Goal: Task Accomplishment & Management: Complete application form

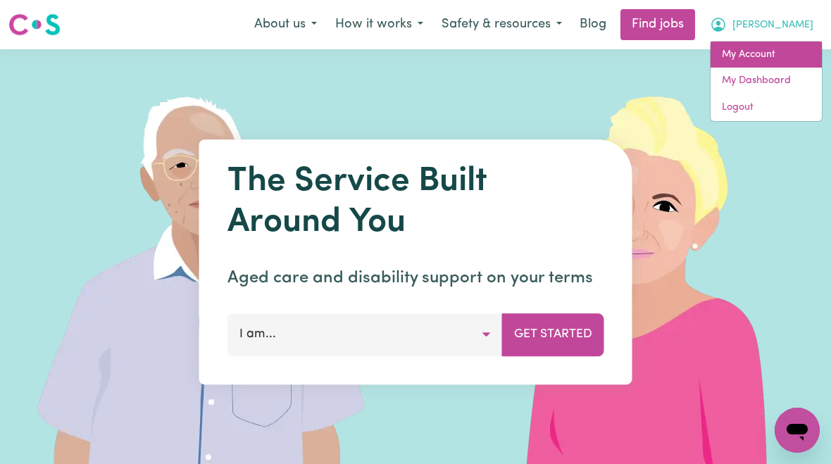
click at [769, 62] on link "My Account" at bounding box center [766, 55] width 111 height 27
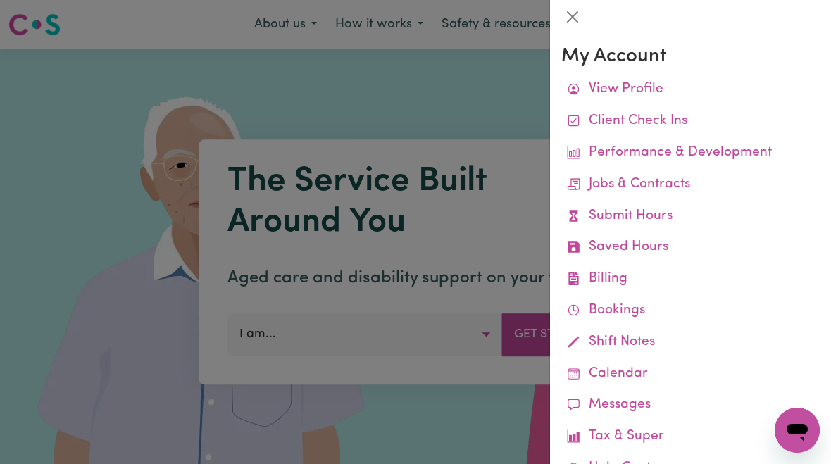
click at [663, 218] on link "Submit Hours" at bounding box center [690, 217] width 258 height 32
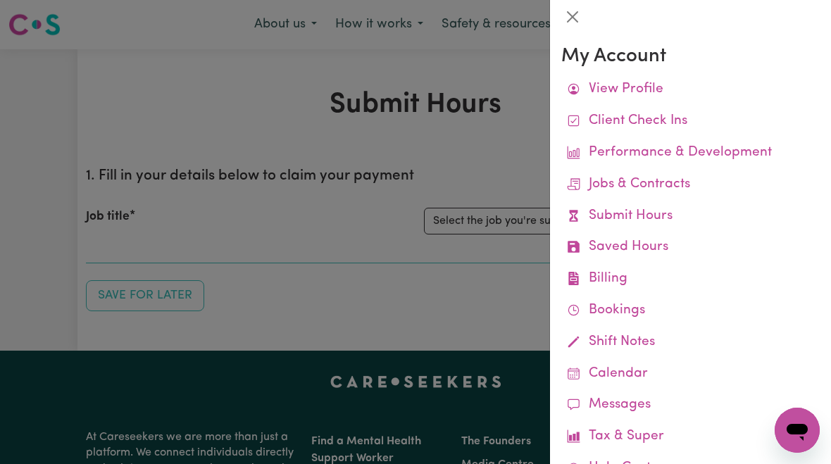
click at [484, 226] on div at bounding box center [415, 232] width 831 height 464
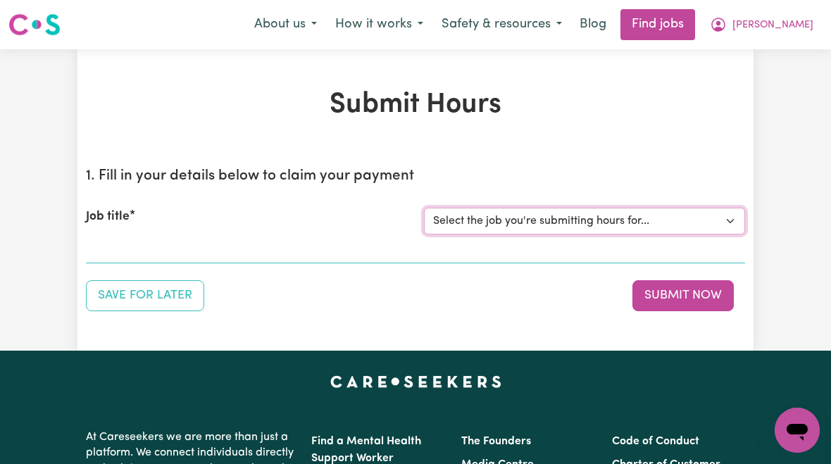
click at [552, 223] on select "Select the job you're submitting hours for... [[PERSON_NAME]] [DEMOGRAPHIC_DATA…" at bounding box center [584, 221] width 321 height 27
select select "10438"
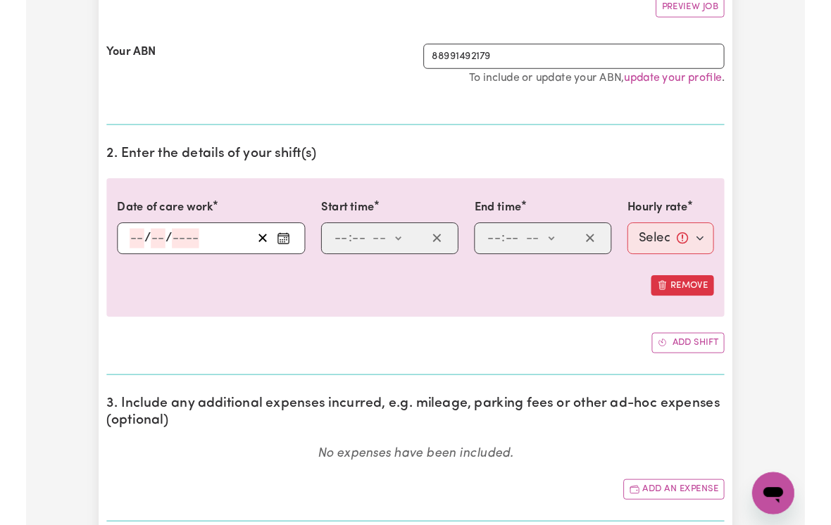
scroll to position [279, 0]
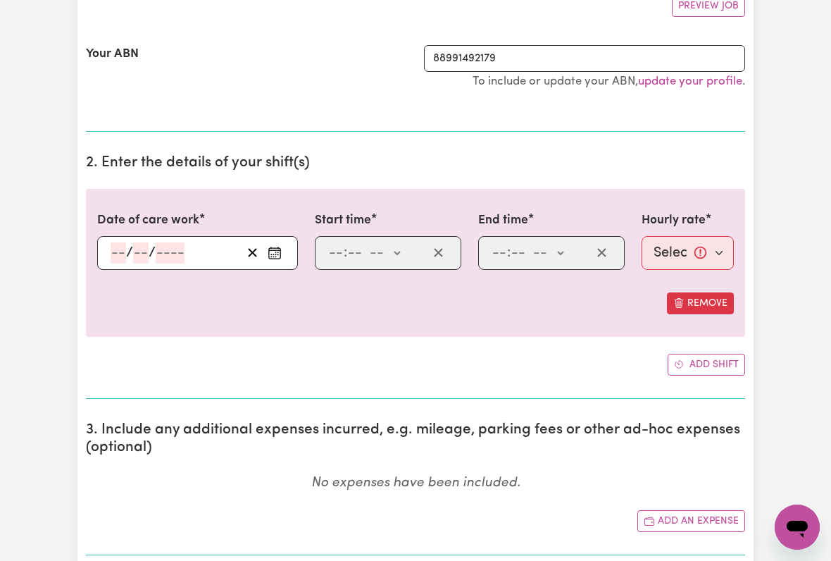
click at [117, 248] on input "number" at bounding box center [118, 252] width 15 height 21
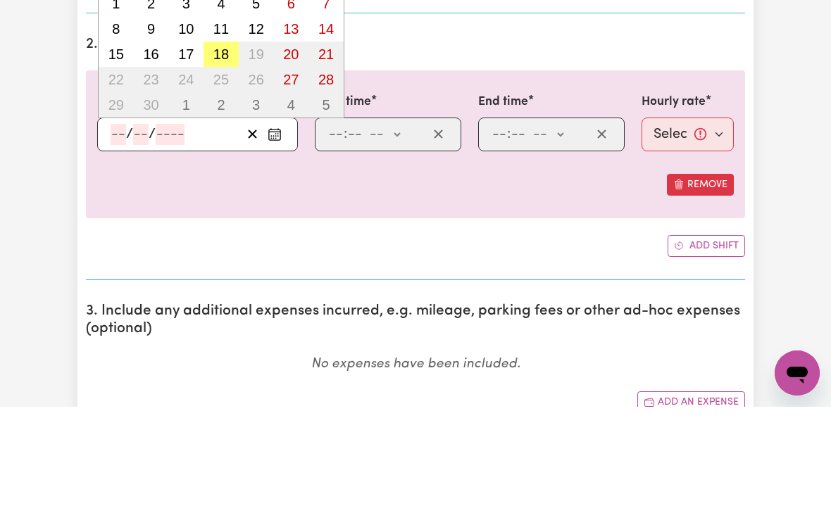
click at [220, 160] on button "18" at bounding box center [221, 172] width 35 height 25
type input "[DATE]"
type input "18"
type input "9"
type input "2025"
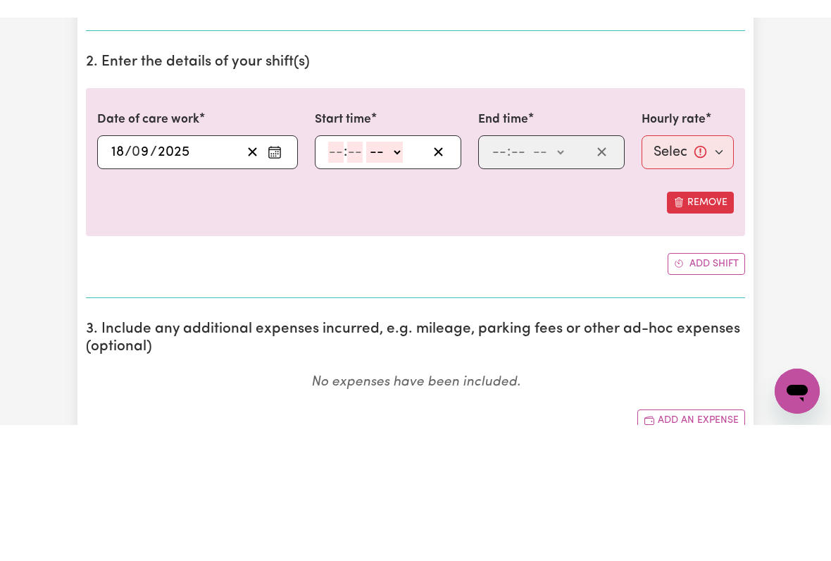
scroll to position [397, 0]
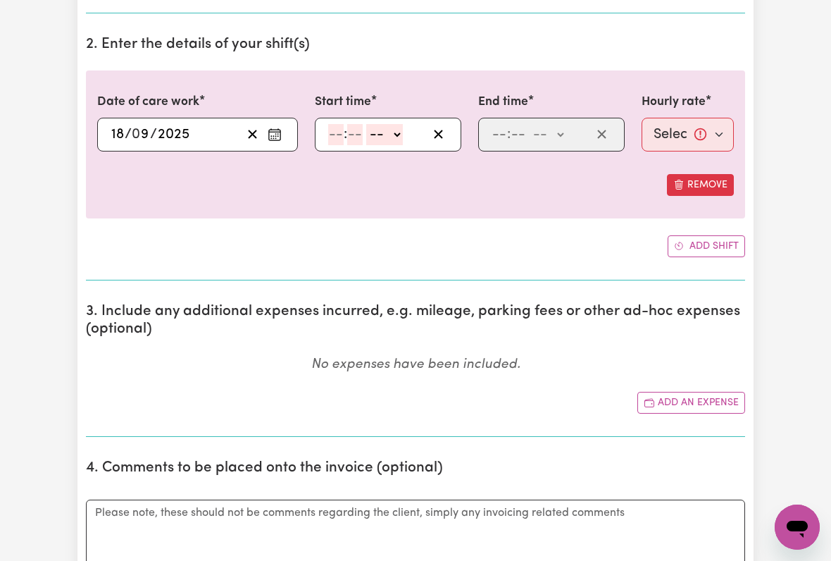
click at [330, 140] on input "number" at bounding box center [335, 134] width 15 height 21
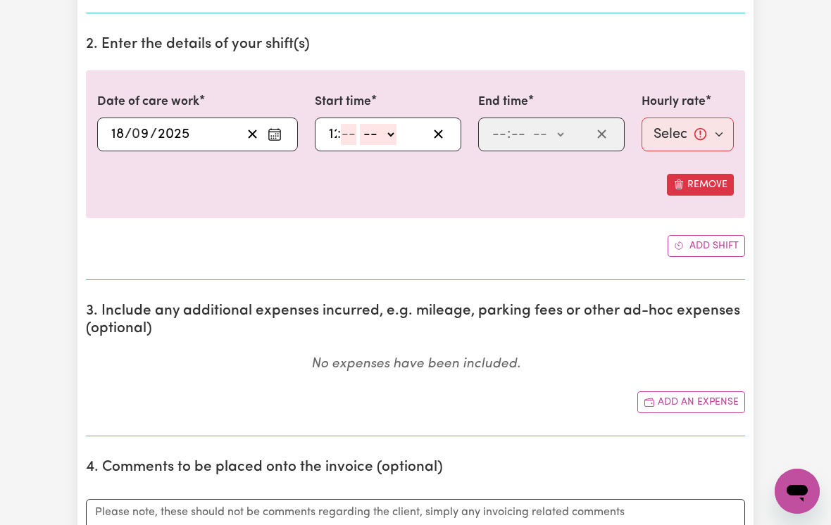
type input "12"
type input "00"
click at [405, 131] on select "-- am pm" at bounding box center [386, 134] width 37 height 21
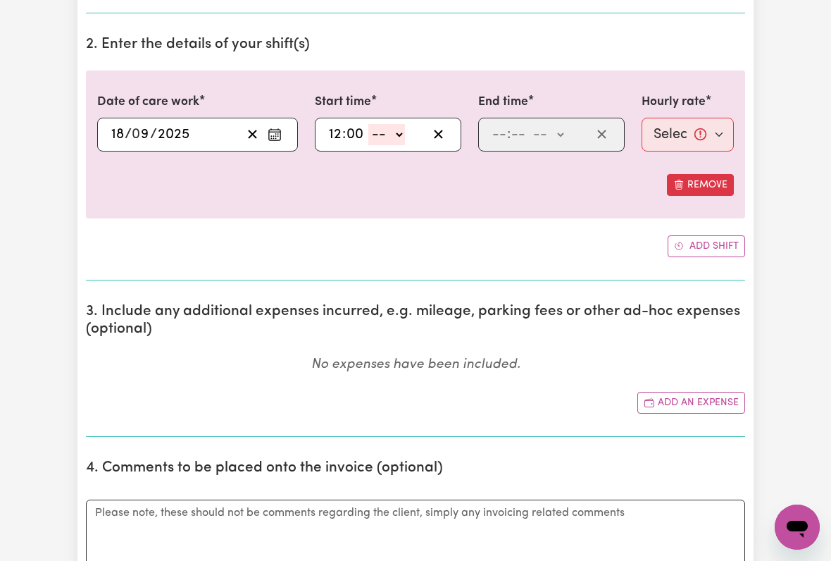
select select "pm"
type input "12:00"
type input "0"
click at [496, 132] on input "number" at bounding box center [499, 134] width 15 height 21
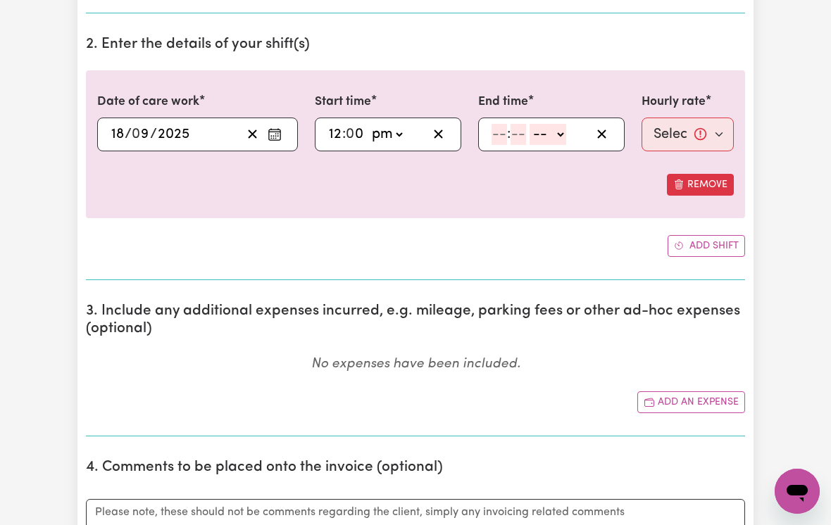
type input "6"
type input "00"
click at [564, 130] on select "-- am pm" at bounding box center [545, 134] width 37 height 21
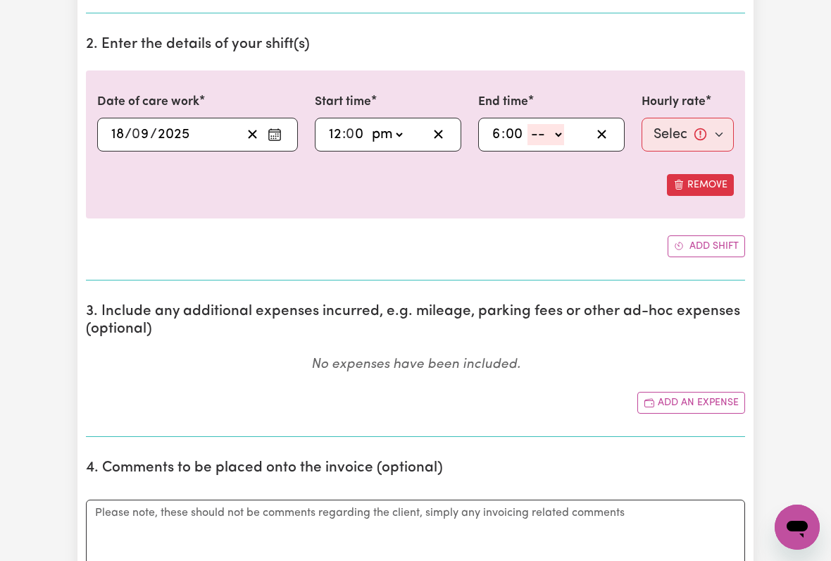
select select "pm"
type input "18:00"
type input "0"
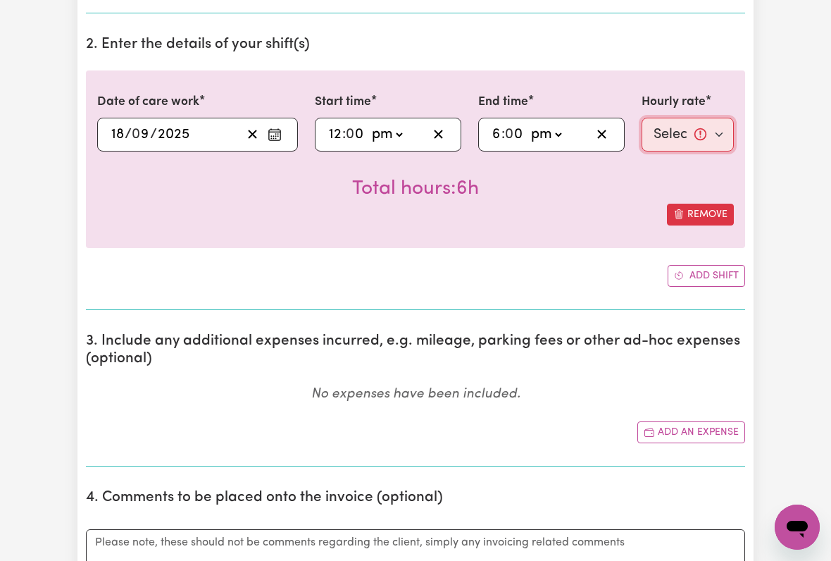
click at [670, 129] on select "Select rate... $51.36 (Weekday) $135.68 (Public Holiday) $61.07 (Evening Care)" at bounding box center [688, 135] width 92 height 34
select select "51.36-Weekday"
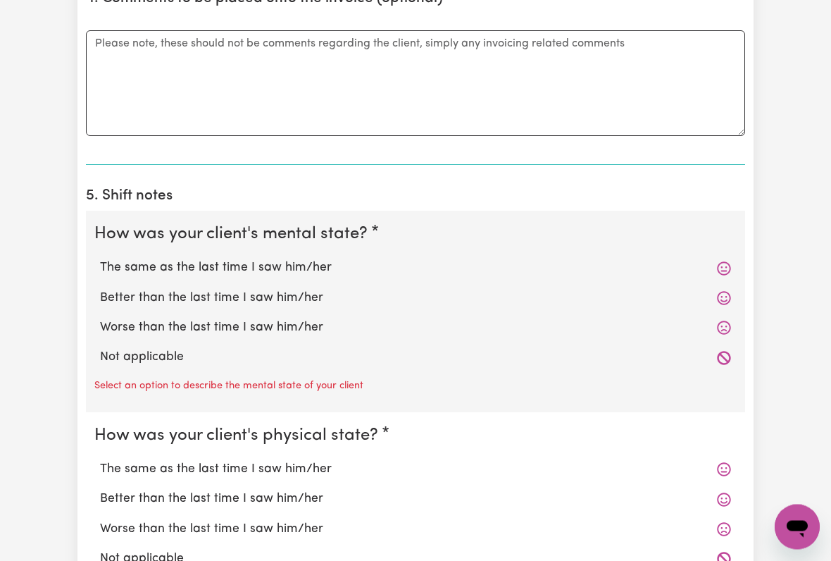
scroll to position [898, 0]
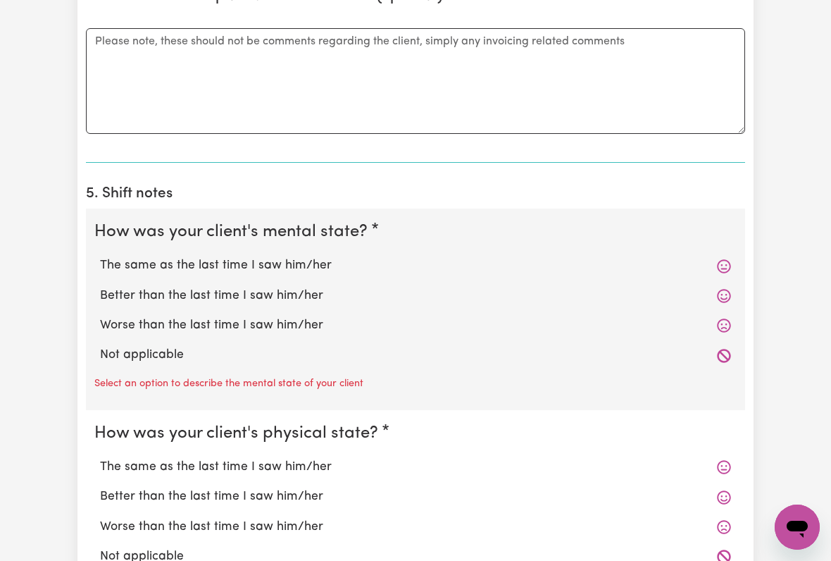
click at [282, 256] on label "The same as the last time I saw him/her" at bounding box center [415, 265] width 631 height 18
click at [100, 256] on input "The same as the last time I saw him/her" at bounding box center [99, 256] width 1 height 1
radio input "true"
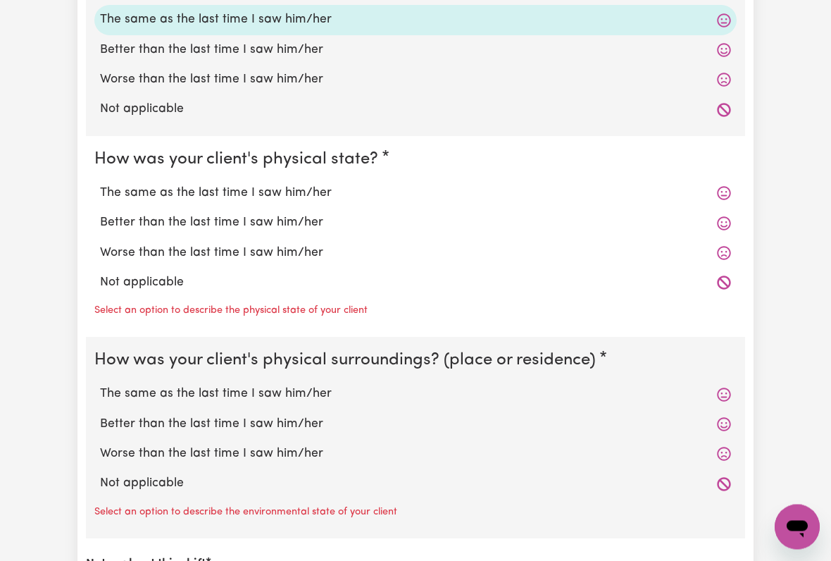
scroll to position [1144, 0]
click at [303, 184] on label "The same as the last time I saw him/her" at bounding box center [415, 193] width 631 height 18
click at [100, 183] on input "The same as the last time I saw him/her" at bounding box center [99, 183] width 1 height 1
radio input "true"
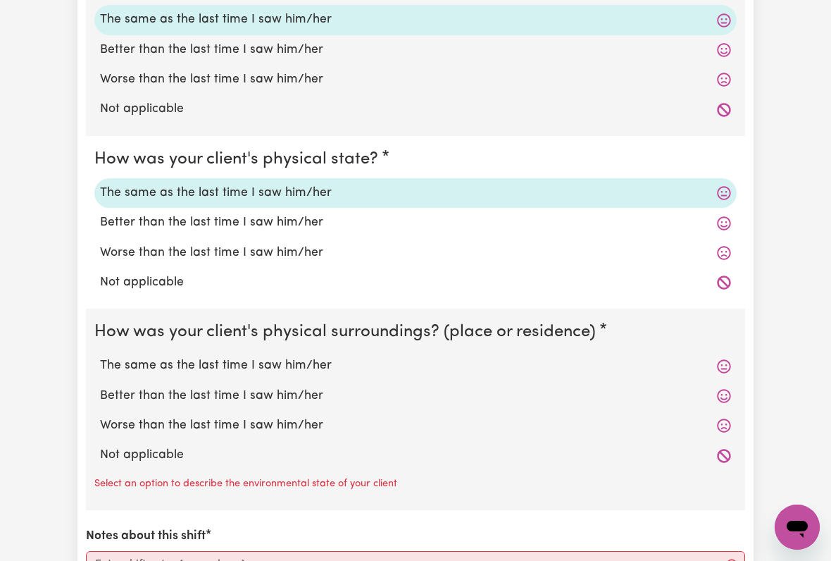
click at [307, 358] on label "The same as the last time I saw him/her" at bounding box center [415, 365] width 631 height 18
click at [100, 356] on input "The same as the last time I saw him/her" at bounding box center [99, 356] width 1 height 1
radio input "true"
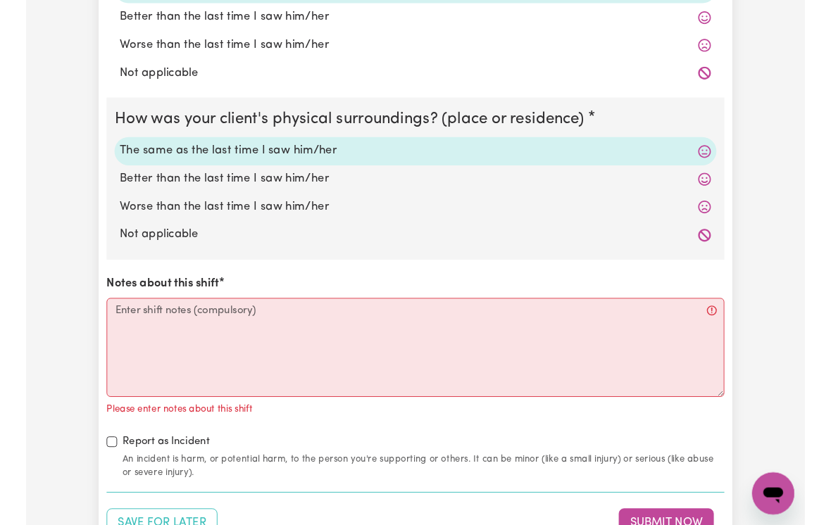
scroll to position [1392, 0]
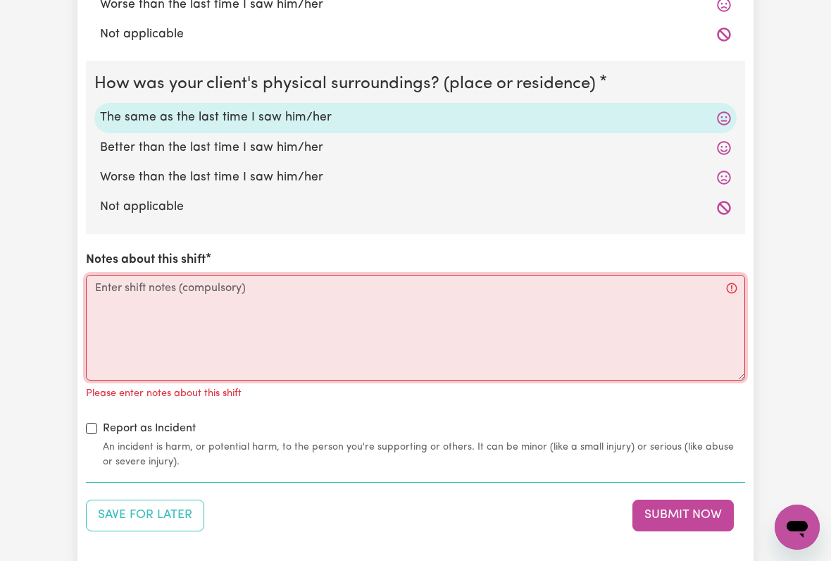
click at [119, 293] on textarea "Notes about this shift" at bounding box center [415, 328] width 659 height 106
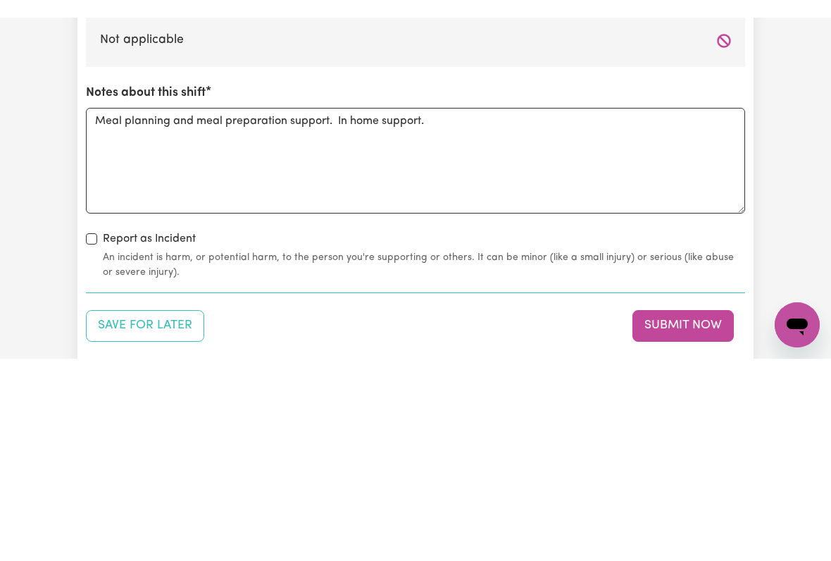
scroll to position [1576, 0]
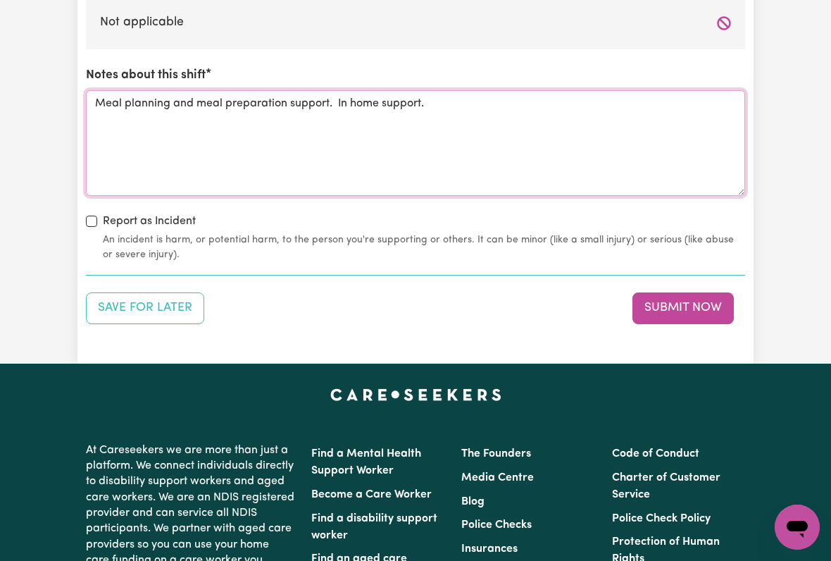
type textarea "Meal planning and meal preparation support. In home support."
click at [684, 292] on button "Submit Now" at bounding box center [682, 307] width 101 height 31
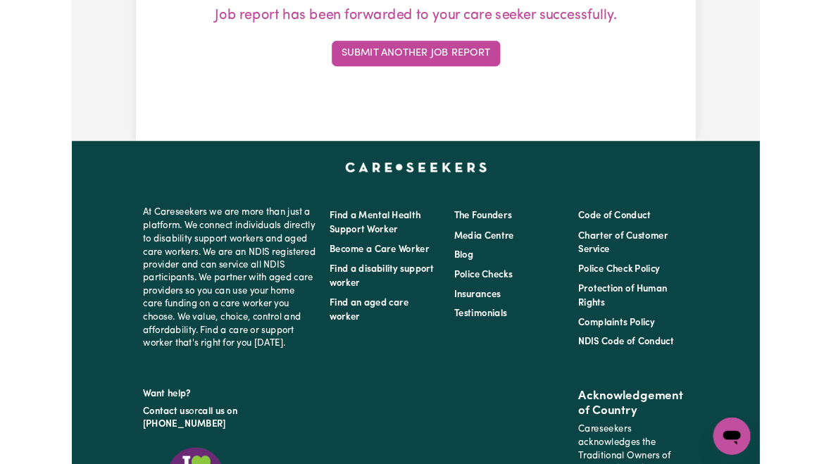
scroll to position [0, 0]
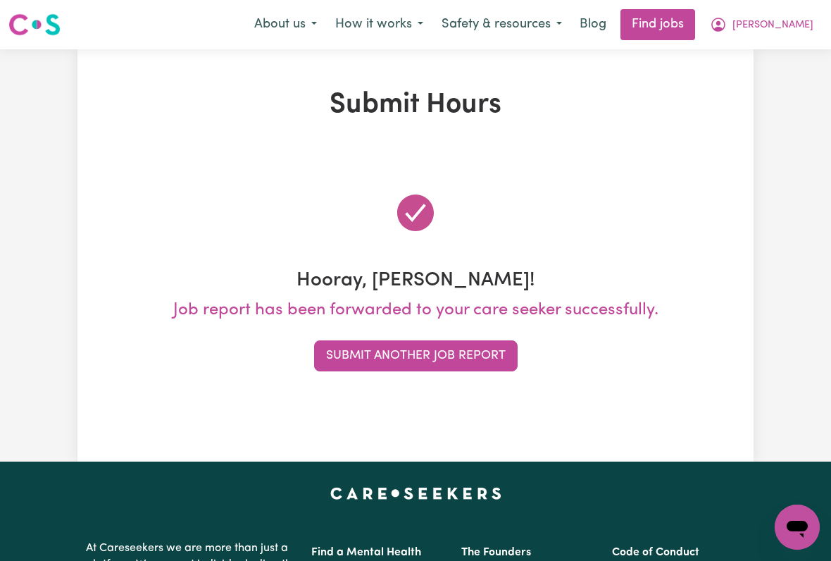
click at [785, 24] on span "[PERSON_NAME]" at bounding box center [772, 25] width 81 height 15
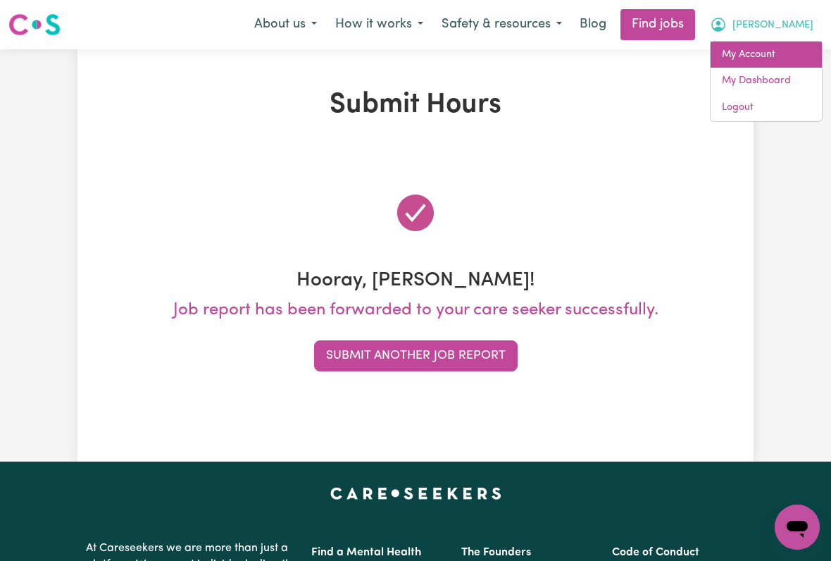
click at [760, 57] on link "My Account" at bounding box center [766, 55] width 111 height 27
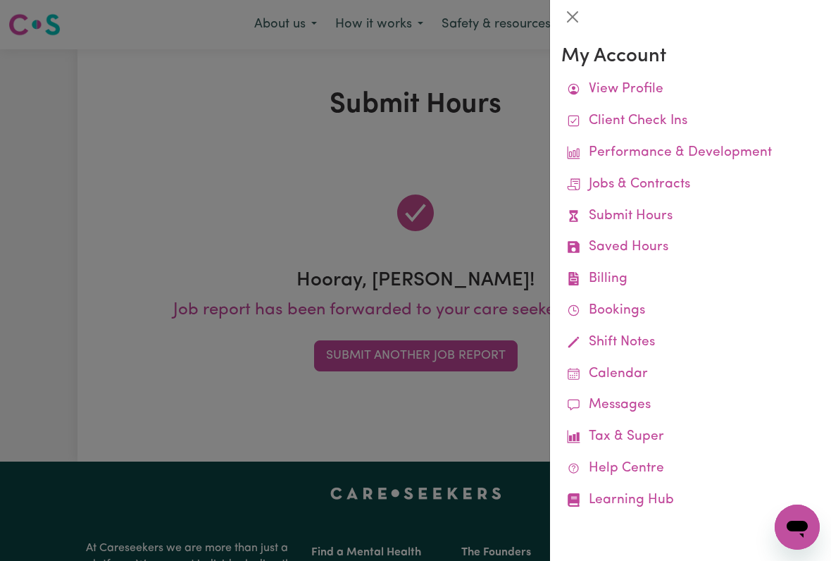
click at [0, 0] on link "Job Reports" at bounding box center [0, 0] width 0 height 0
